Goal: Find specific page/section: Find specific page/section

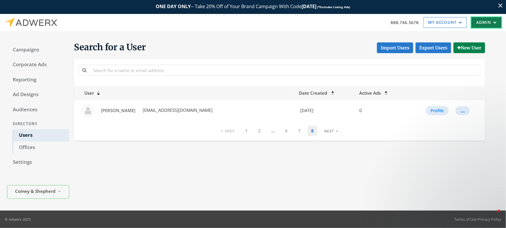
click at [479, 22] on link "Admin" at bounding box center [487, 22] width 30 height 11
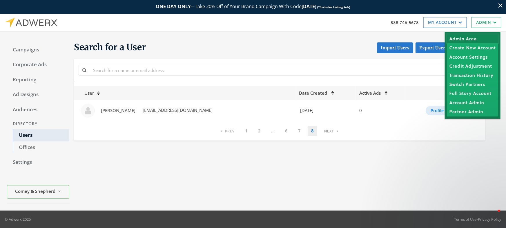
click at [478, 39] on link "Admin Area" at bounding box center [472, 38] width 51 height 9
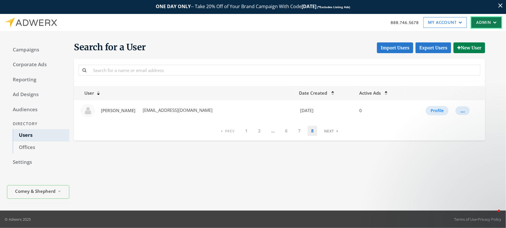
drag, startPoint x: 485, startPoint y: 26, endPoint x: 486, endPoint y: 32, distance: 6.2
click at [485, 26] on link "Admin" at bounding box center [487, 22] width 30 height 11
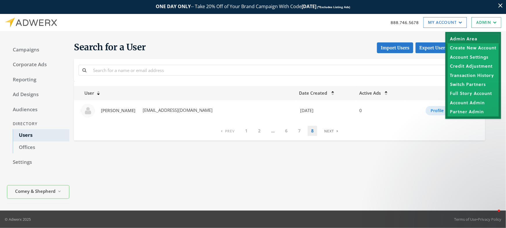
click at [485, 37] on link "Admin Area" at bounding box center [473, 38] width 51 height 9
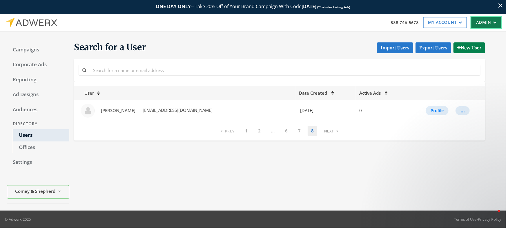
drag, startPoint x: 490, startPoint y: 24, endPoint x: 481, endPoint y: 35, distance: 14.3
click at [490, 24] on link "Admin" at bounding box center [487, 22] width 30 height 11
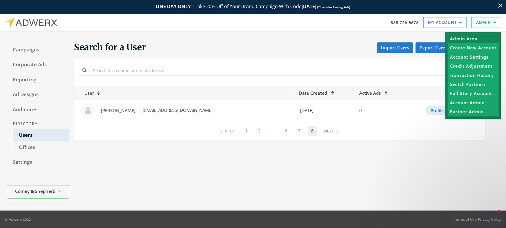
click at [479, 38] on link "Admin Area" at bounding box center [473, 38] width 51 height 9
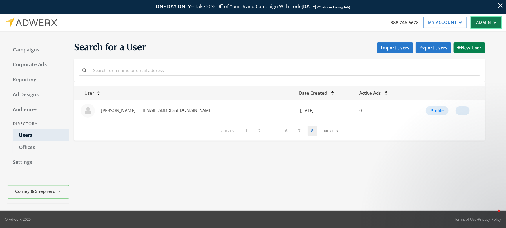
drag, startPoint x: 496, startPoint y: 26, endPoint x: 482, endPoint y: 33, distance: 15.4
click at [496, 26] on link "Admin" at bounding box center [487, 22] width 30 height 11
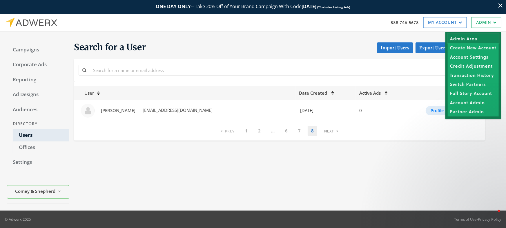
click at [475, 37] on link "Admin Area" at bounding box center [473, 38] width 51 height 9
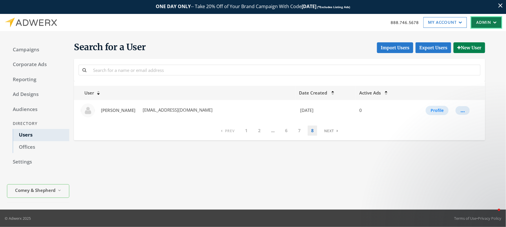
click at [493, 22] on icon at bounding box center [495, 22] width 6 height 3
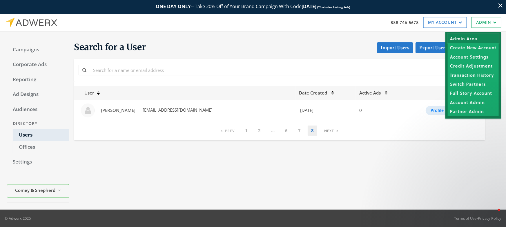
click at [485, 40] on link "Admin Area" at bounding box center [473, 38] width 51 height 9
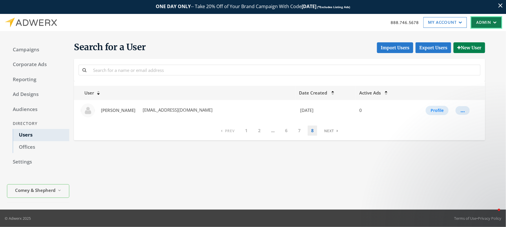
click at [485, 24] on link "Admin" at bounding box center [487, 22] width 30 height 11
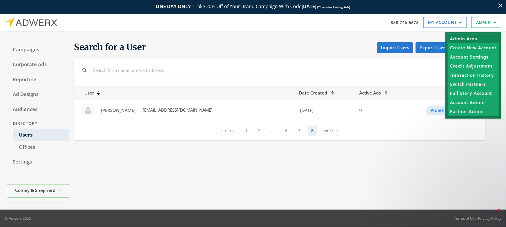
click at [482, 36] on link "Admin Area" at bounding box center [473, 38] width 51 height 9
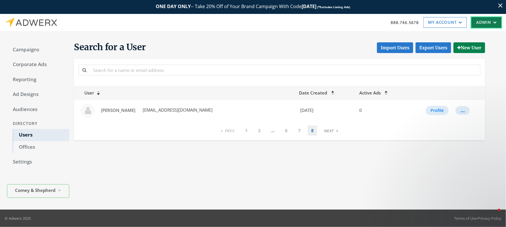
click at [487, 26] on link "Admin" at bounding box center [487, 22] width 30 height 11
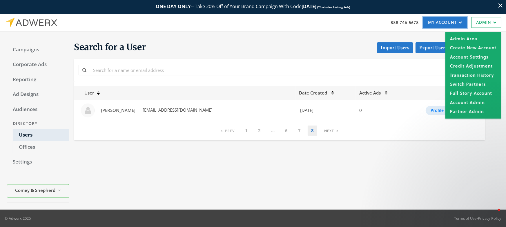
drag, startPoint x: 465, startPoint y: 24, endPoint x: 461, endPoint y: 26, distance: 4.5
click at [465, 24] on link "My Account" at bounding box center [446, 22] width 44 height 11
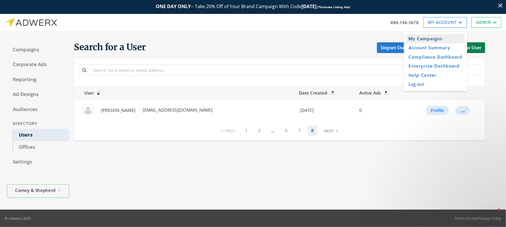
click at [447, 37] on link "My Campaigns" at bounding box center [436, 38] width 59 height 9
